Goal: Manage account settings

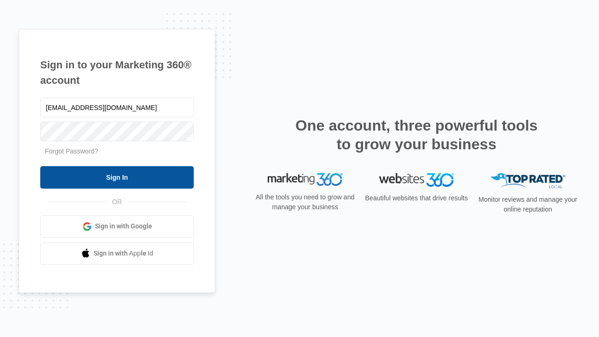
click at [117, 177] on input "Sign In" at bounding box center [117, 177] width 154 height 22
